Goal: Transaction & Acquisition: Purchase product/service

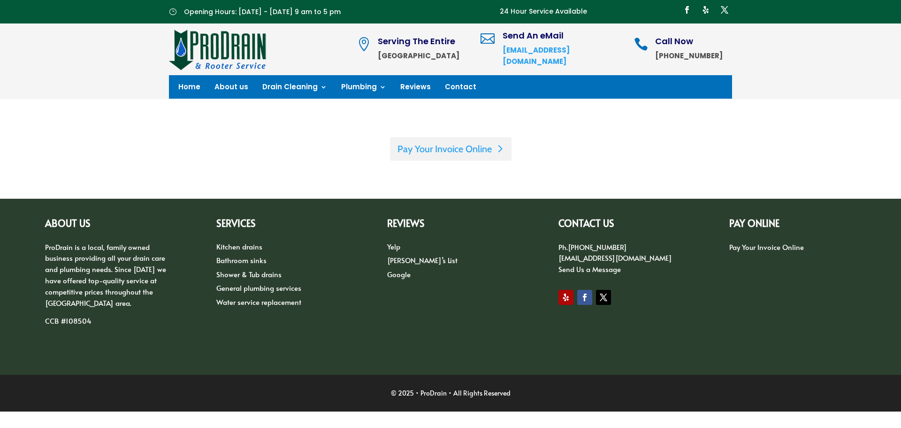
click at [448, 152] on link "Pay Your Invoice Online" at bounding box center [451, 148] width 122 height 23
click at [411, 152] on link "Pay Your Invoice Online" at bounding box center [451, 148] width 122 height 23
click at [410, 157] on link "Pay Your Invoice Online" at bounding box center [451, 148] width 122 height 23
